Goal: Find specific page/section: Find specific page/section

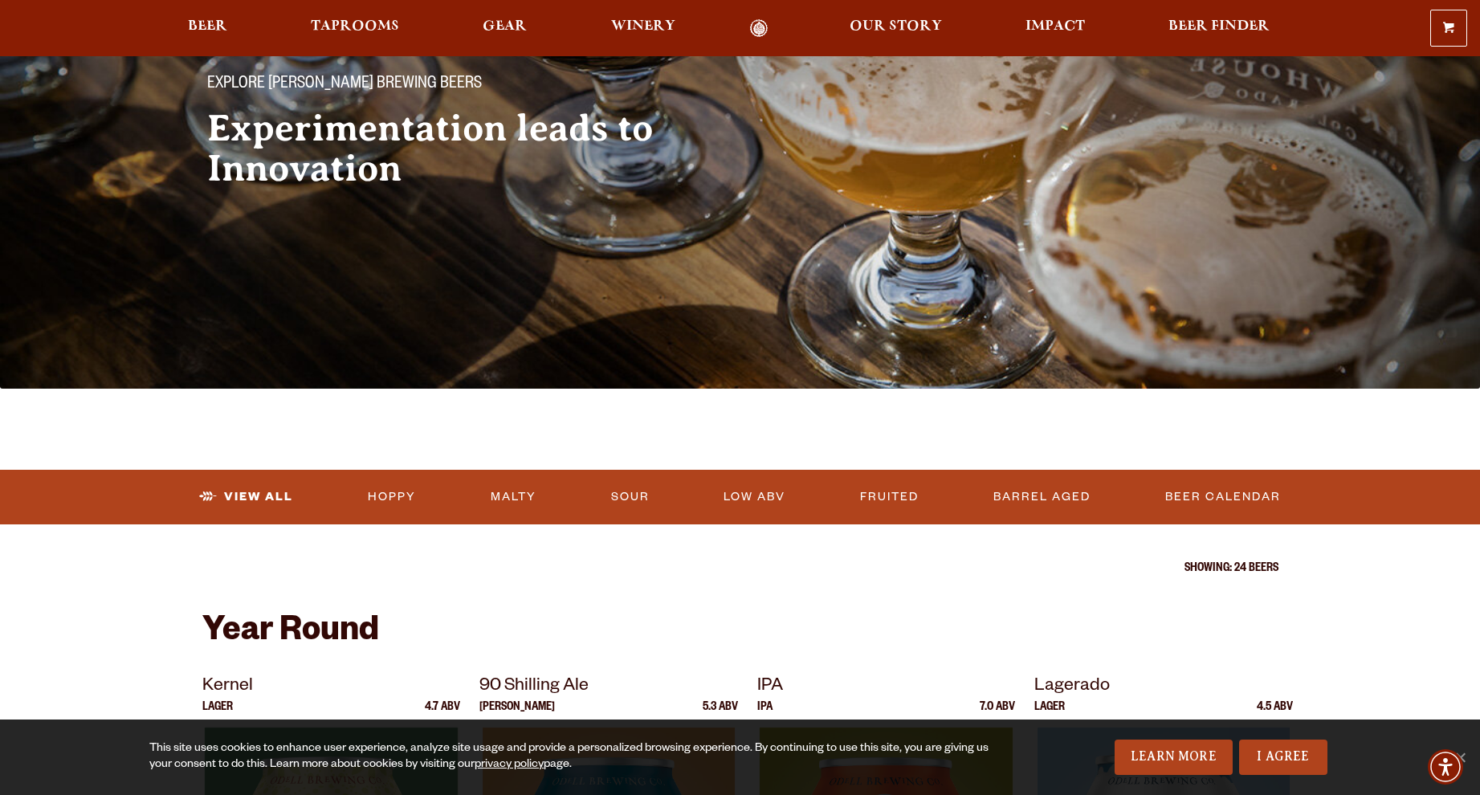
scroll to position [377, 0]
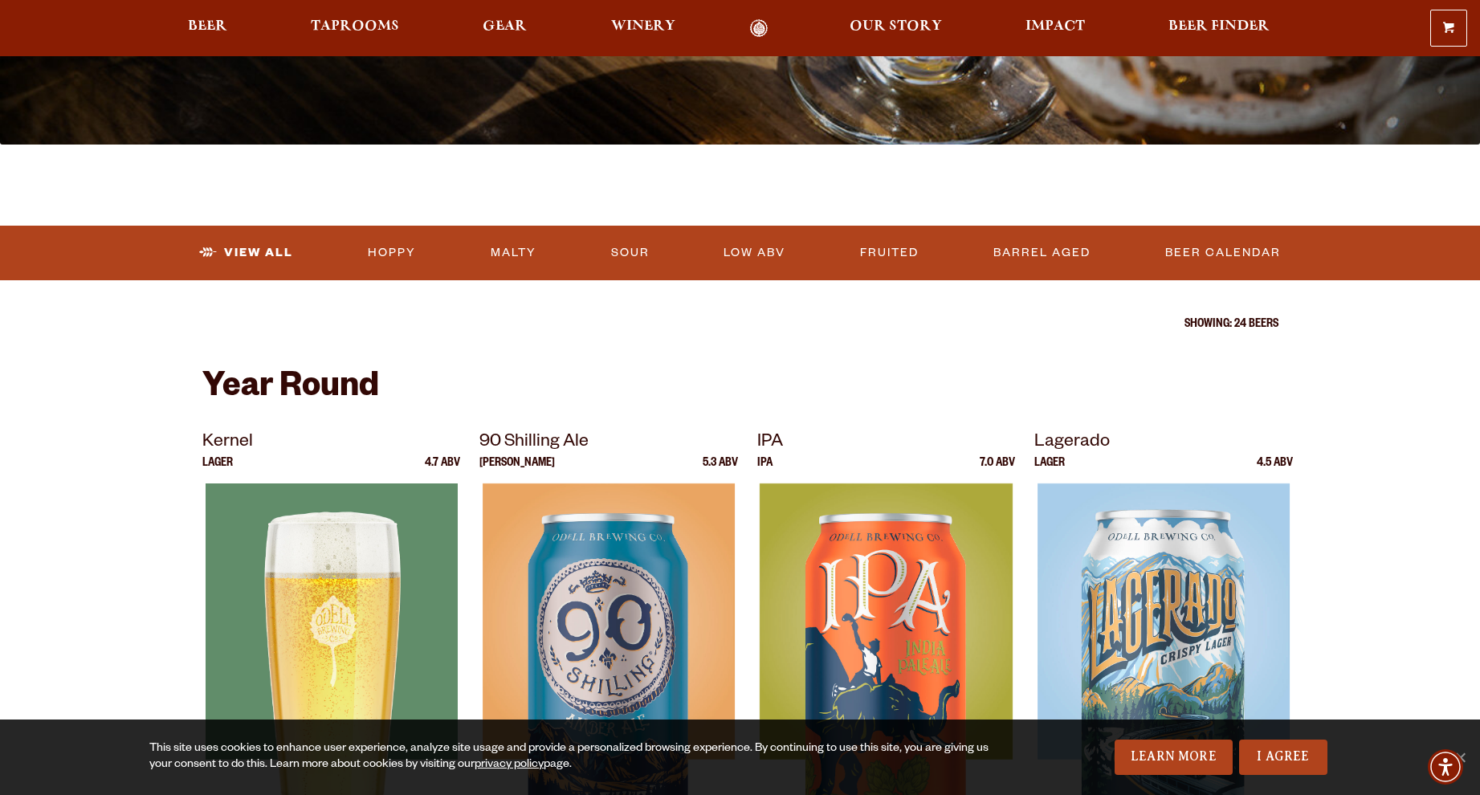
click at [331, 593] on div at bounding box center [331, 684] width 259 height 402
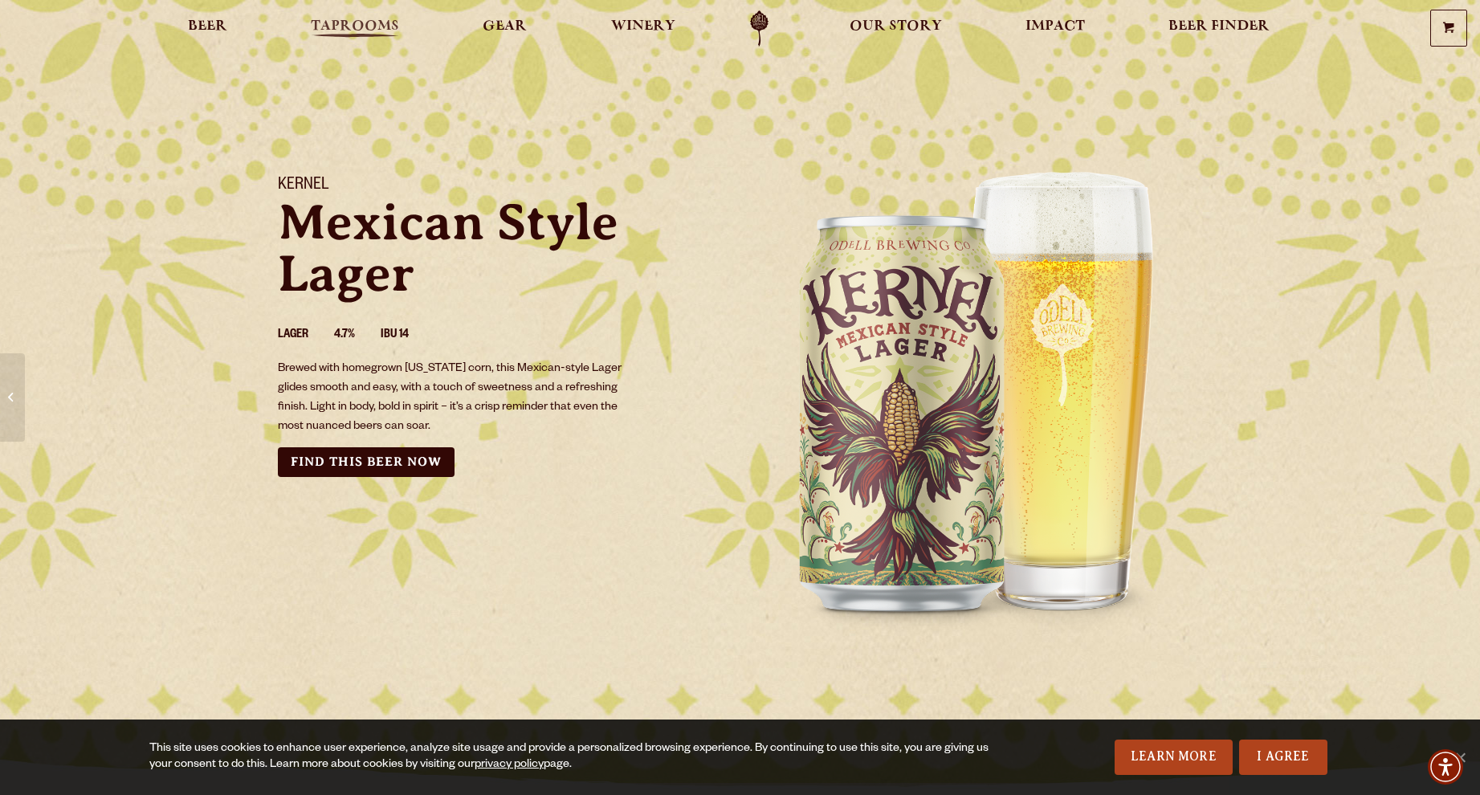
click at [345, 26] on span "Taprooms" at bounding box center [355, 26] width 88 height 13
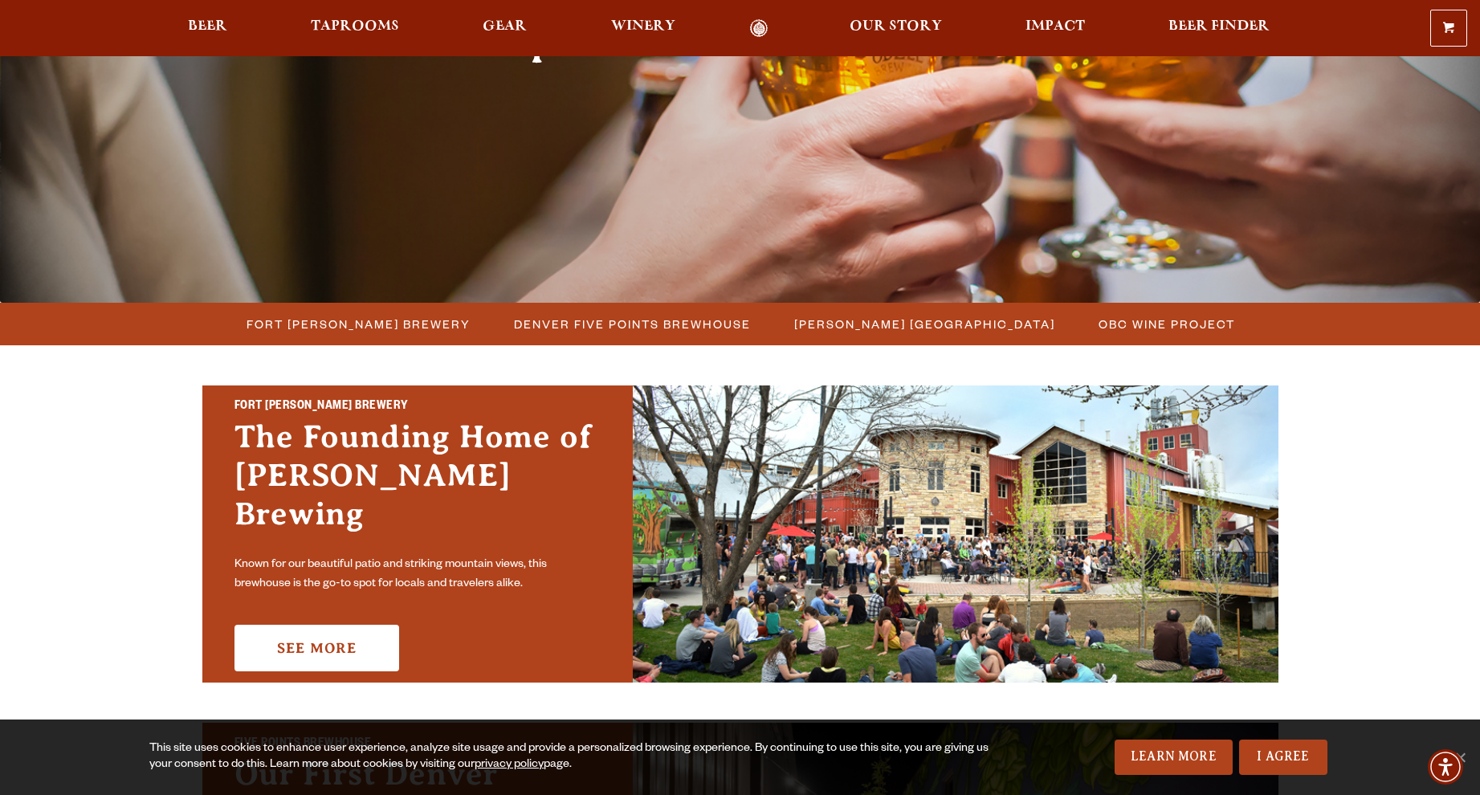
scroll to position [336, 0]
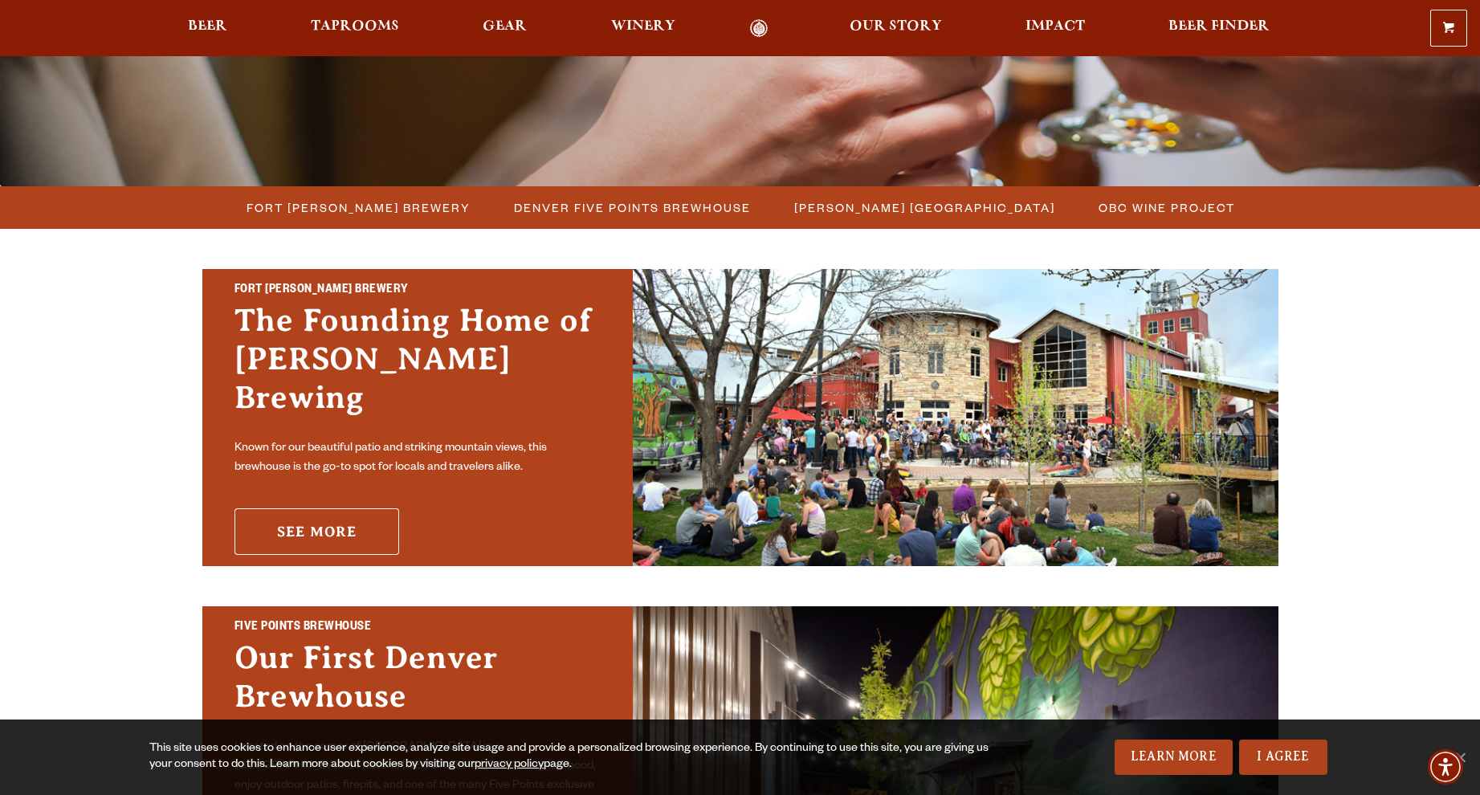
click at [337, 508] on link "See More" at bounding box center [316, 531] width 165 height 47
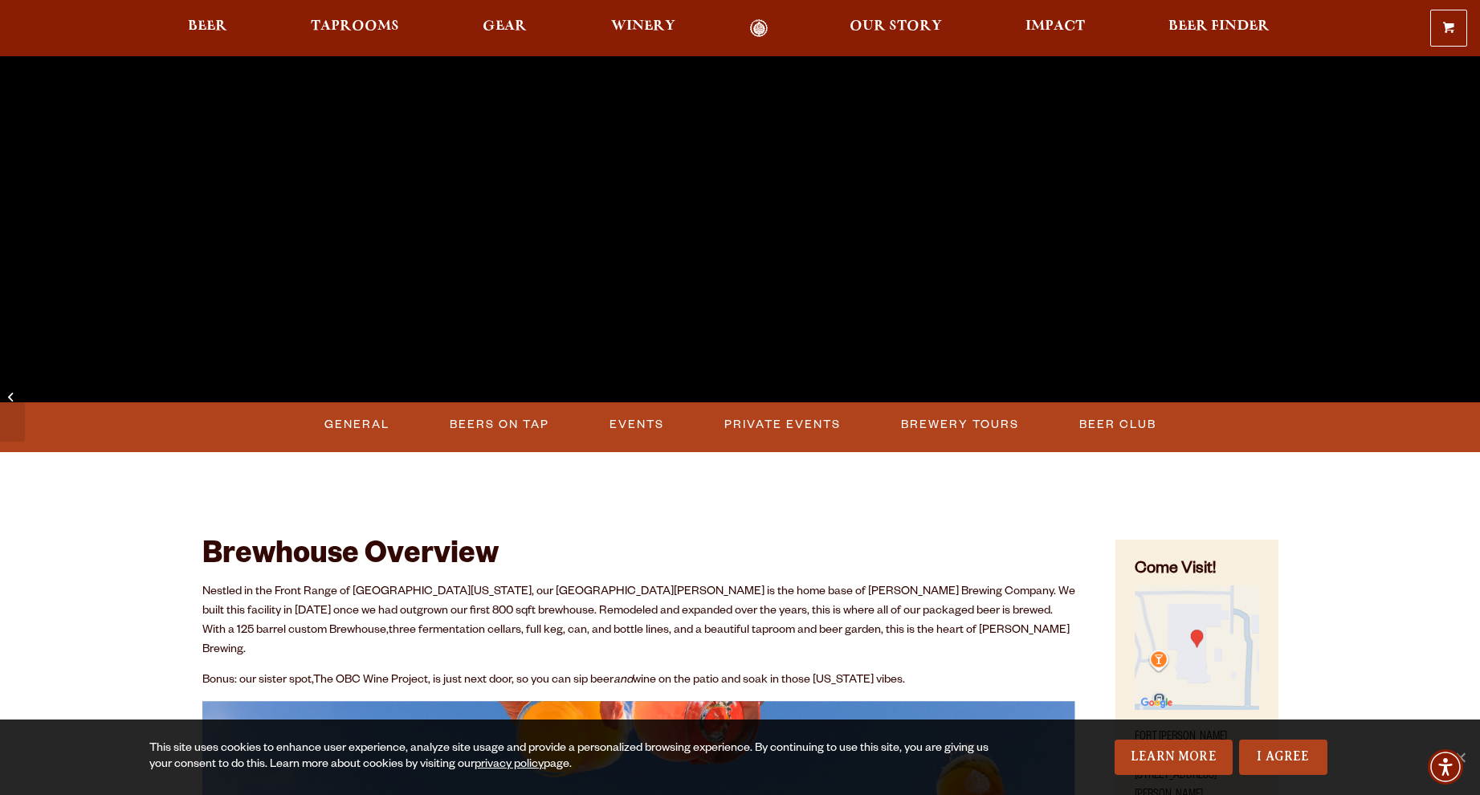
scroll to position [439, 0]
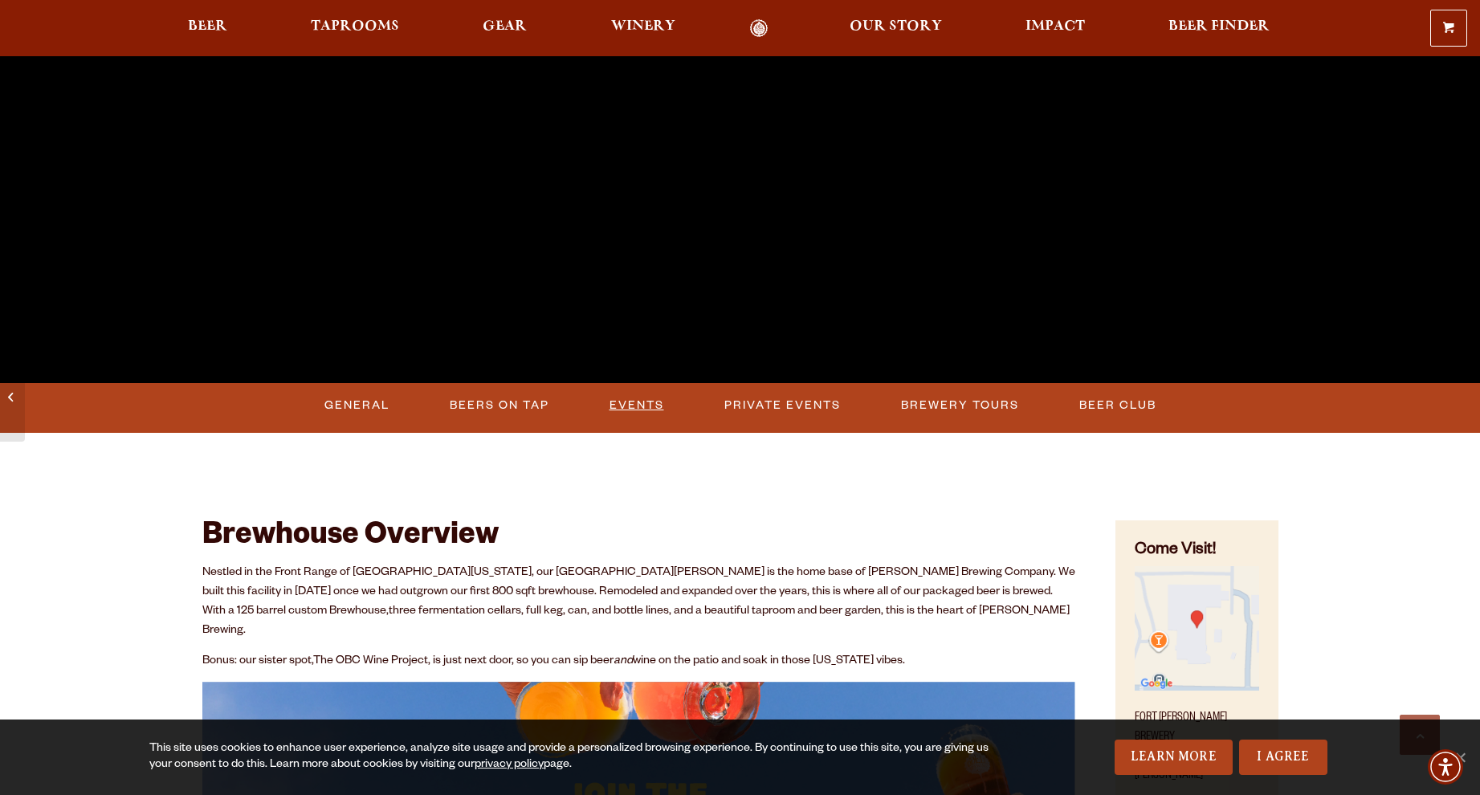
click at [638, 402] on link "Events" at bounding box center [636, 405] width 67 height 37
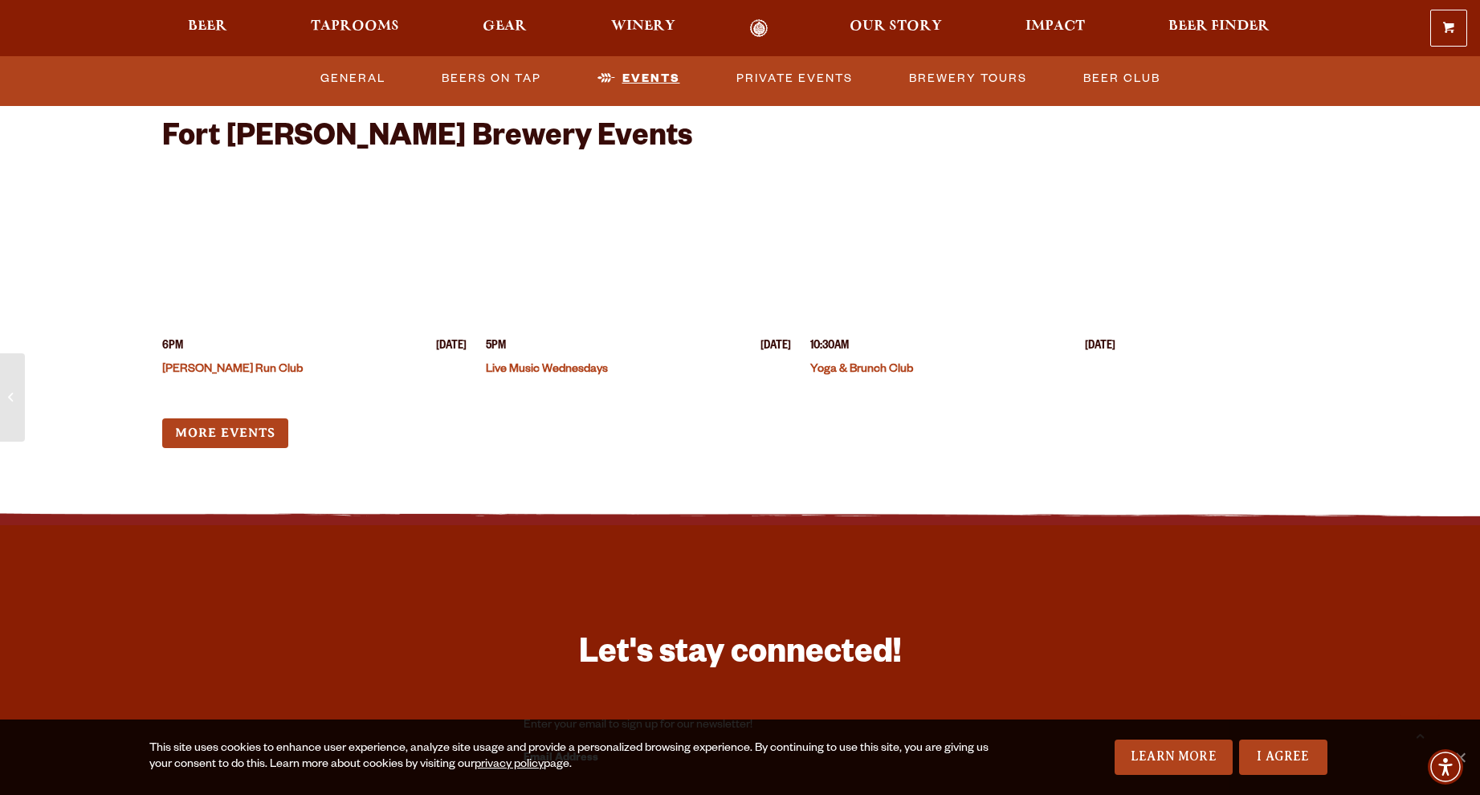
scroll to position [6129, 0]
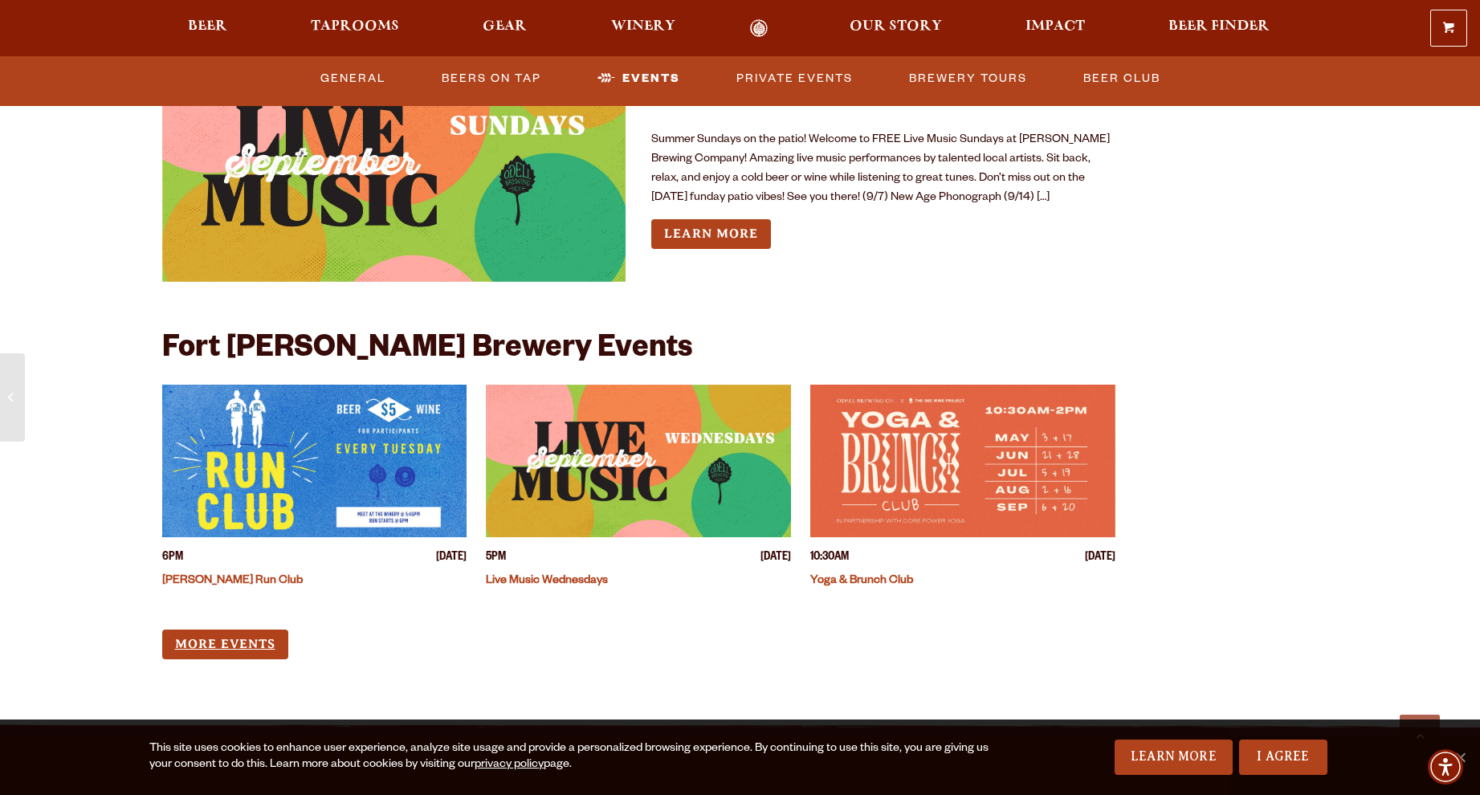
click at [215, 630] on link "More Events" at bounding box center [225, 645] width 126 height 30
